Goal: Check status: Check status

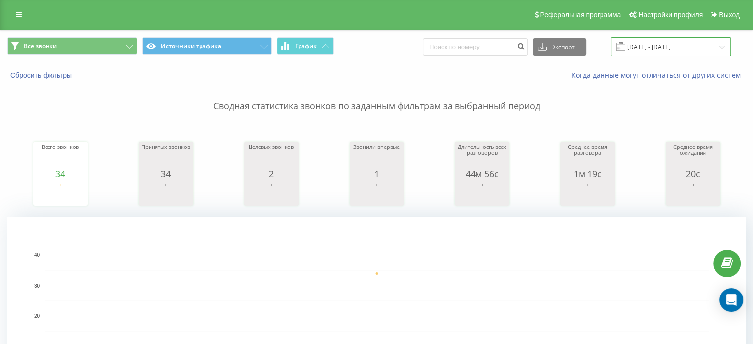
click at [665, 51] on input "[DATE] - [DATE]" at bounding box center [671, 46] width 120 height 19
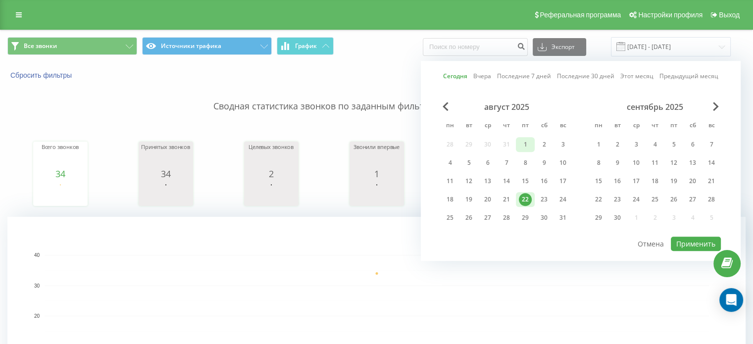
click at [526, 142] on div "1" at bounding box center [525, 144] width 13 height 13
click at [521, 202] on div "22" at bounding box center [525, 199] width 13 height 13
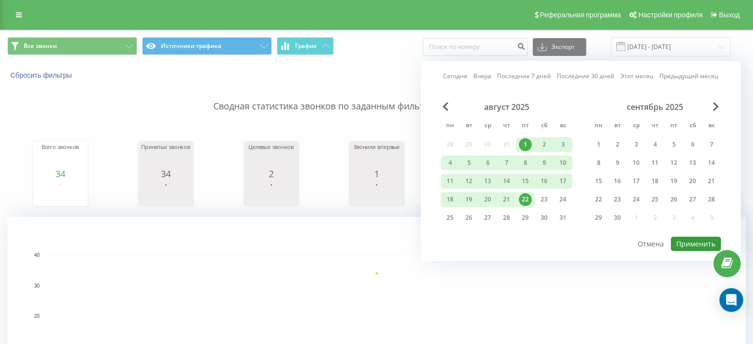
click at [691, 240] on button "Применить" at bounding box center [696, 244] width 50 height 14
type input "[DATE] - [DATE]"
